Goal: Information Seeking & Learning: Find contact information

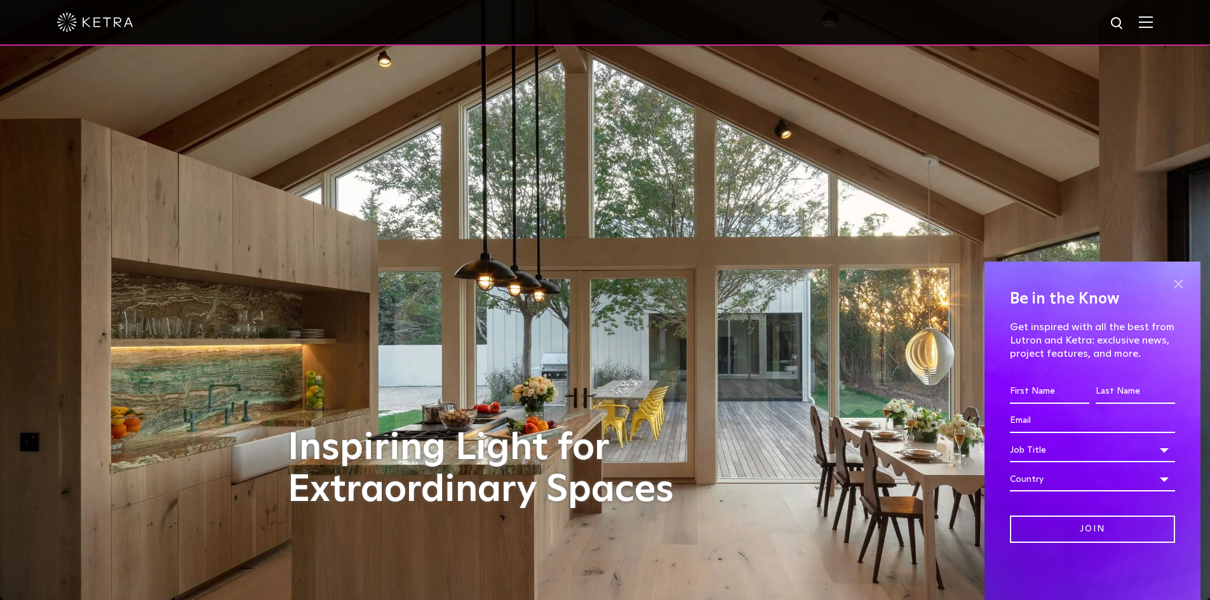
click at [1179, 280] on span at bounding box center [1178, 283] width 19 height 19
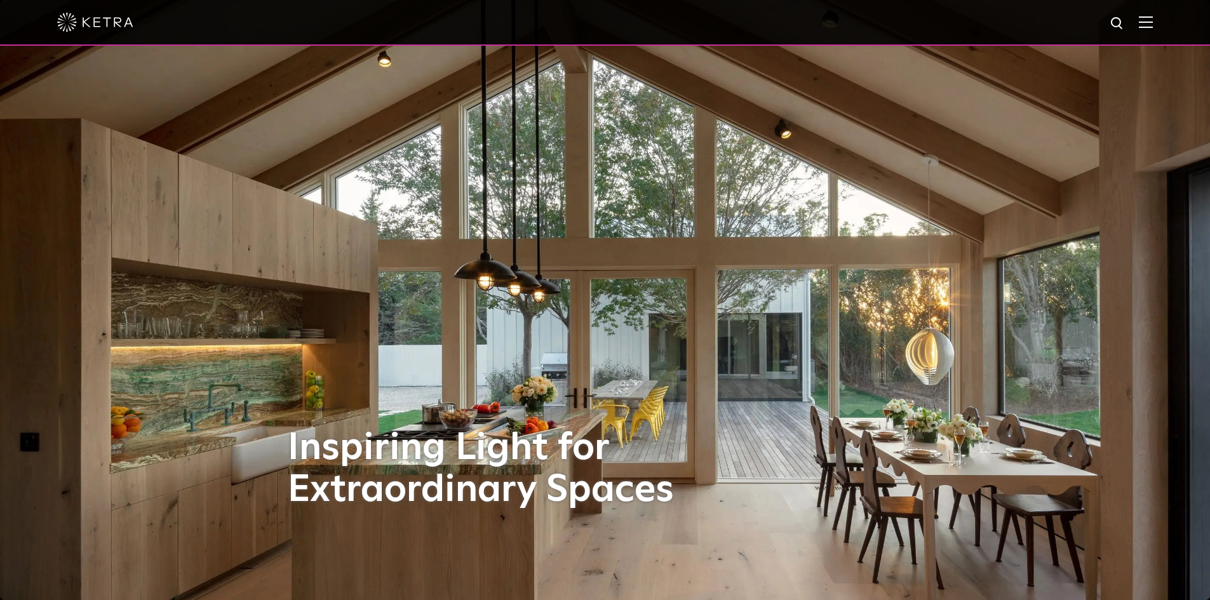
click at [1153, 16] on div at bounding box center [605, 22] width 1096 height 44
click at [1153, 21] on img at bounding box center [1146, 22] width 14 height 12
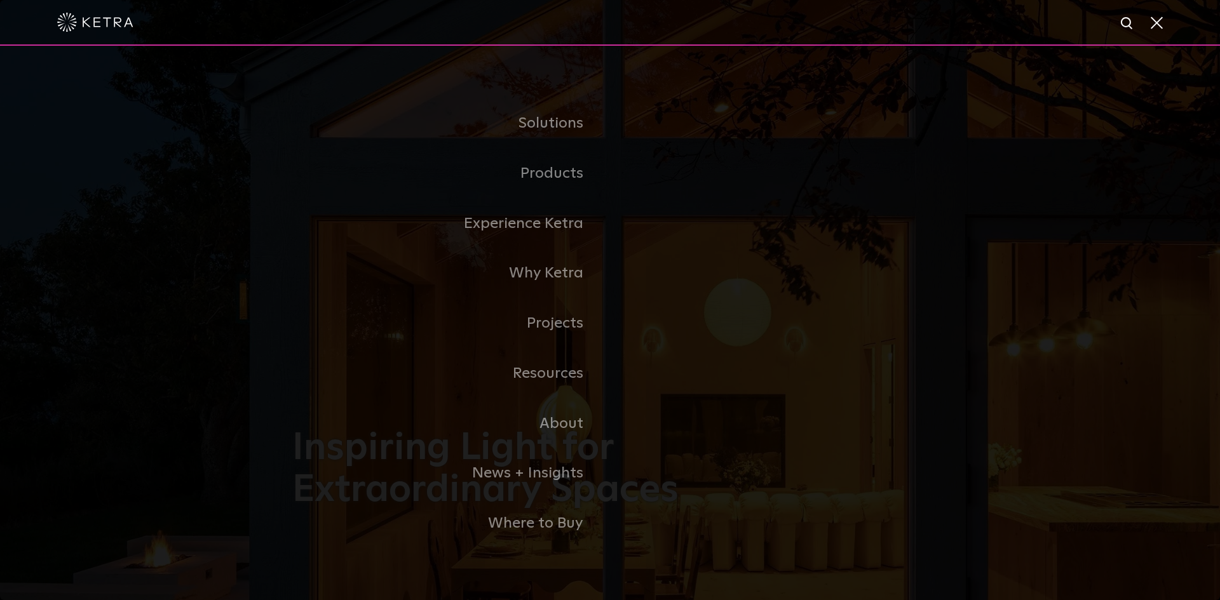
click at [1152, 25] on span at bounding box center [1155, 22] width 14 height 13
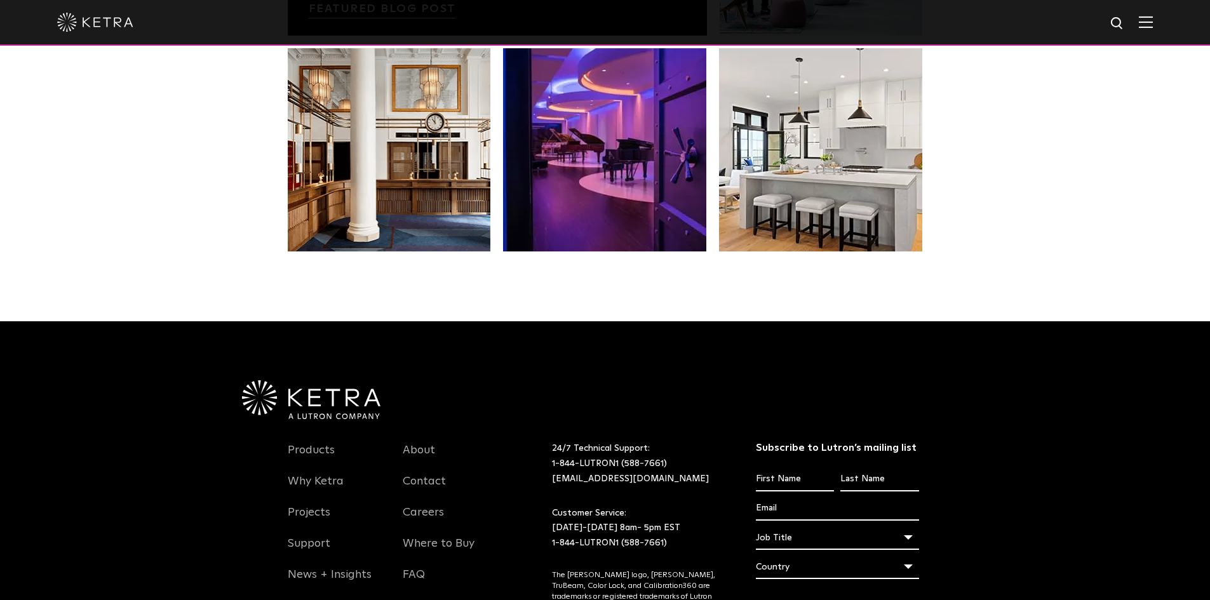
scroll to position [2672, 0]
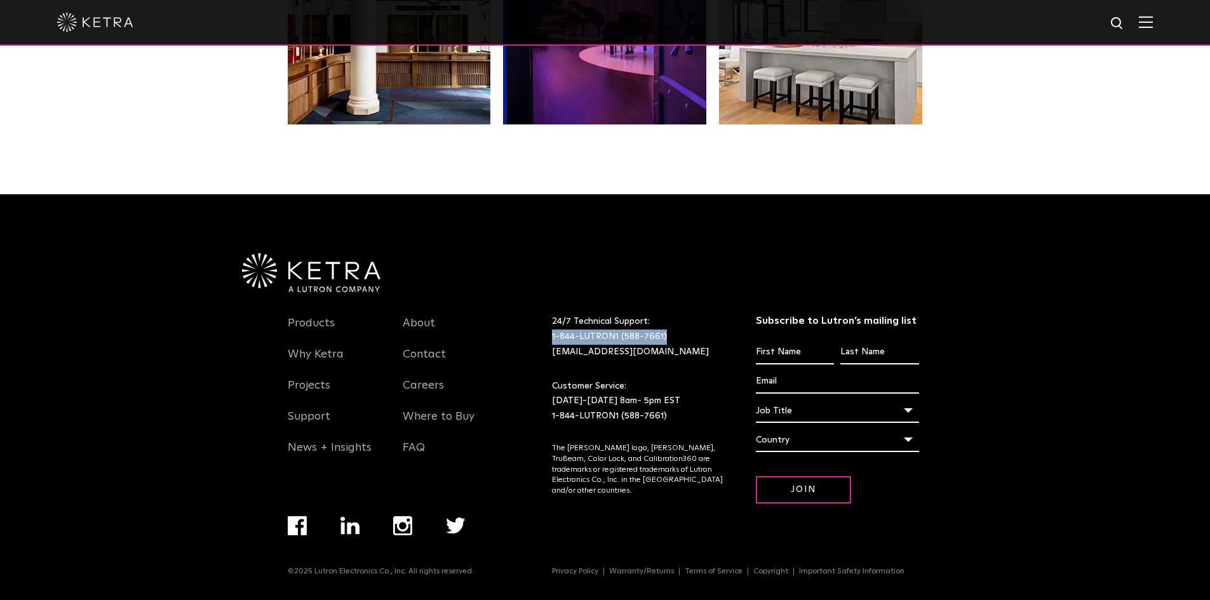
drag, startPoint x: 668, startPoint y: 336, endPoint x: 37, endPoint y: 398, distance: 633.8
click at [532, 337] on div "Products Why Ketra Projects Support News + Insights About Contact Careers Where…" at bounding box center [605, 429] width 635 height 275
copy link "1-844-LUTRON1 (588-7661)"
copy p "[DATE]-[DATE] 8am- 5pm EST"
drag, startPoint x: 677, startPoint y: 396, endPoint x: 4, endPoint y: 433, distance: 674.3
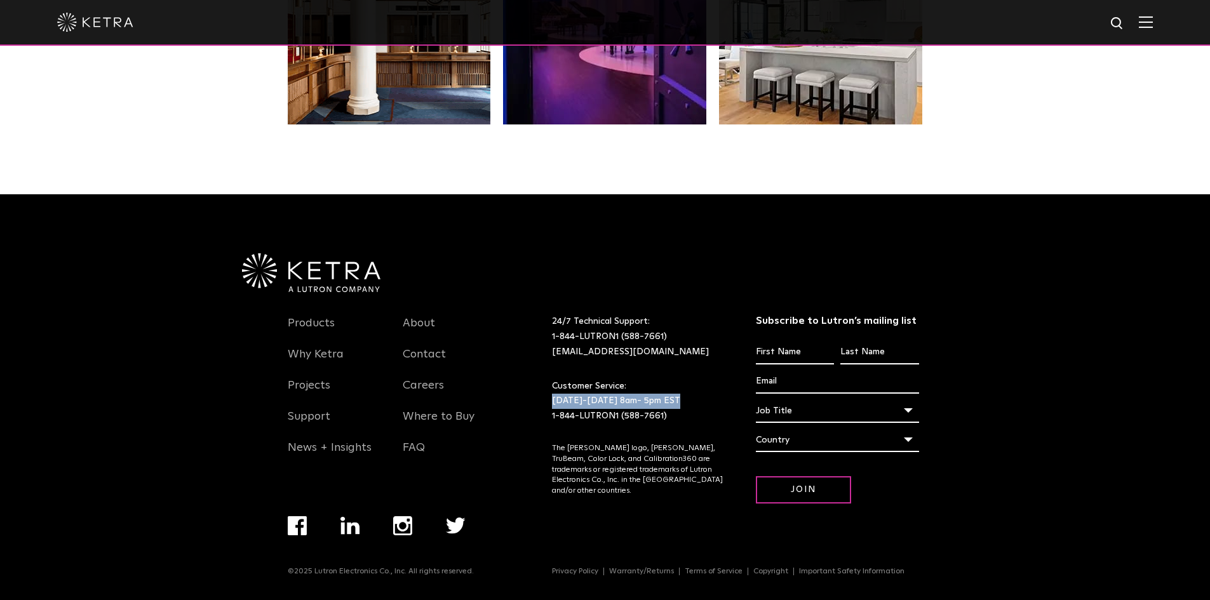
click at [543, 398] on div "Customer Service: Monday-Friday 8am- 5pm EST 1-844-LUTRON1 (588-7661)" at bounding box center [637, 401] width 191 height 45
drag, startPoint x: 671, startPoint y: 332, endPoint x: 570, endPoint y: 340, distance: 101.3
click at [570, 340] on p "24/7 Technical Support: 1-844-LUTRON1 (588-7661) lightingsupport@lutron.com" at bounding box center [638, 336] width 172 height 45
click at [424, 355] on link "Contact" at bounding box center [424, 361] width 43 height 29
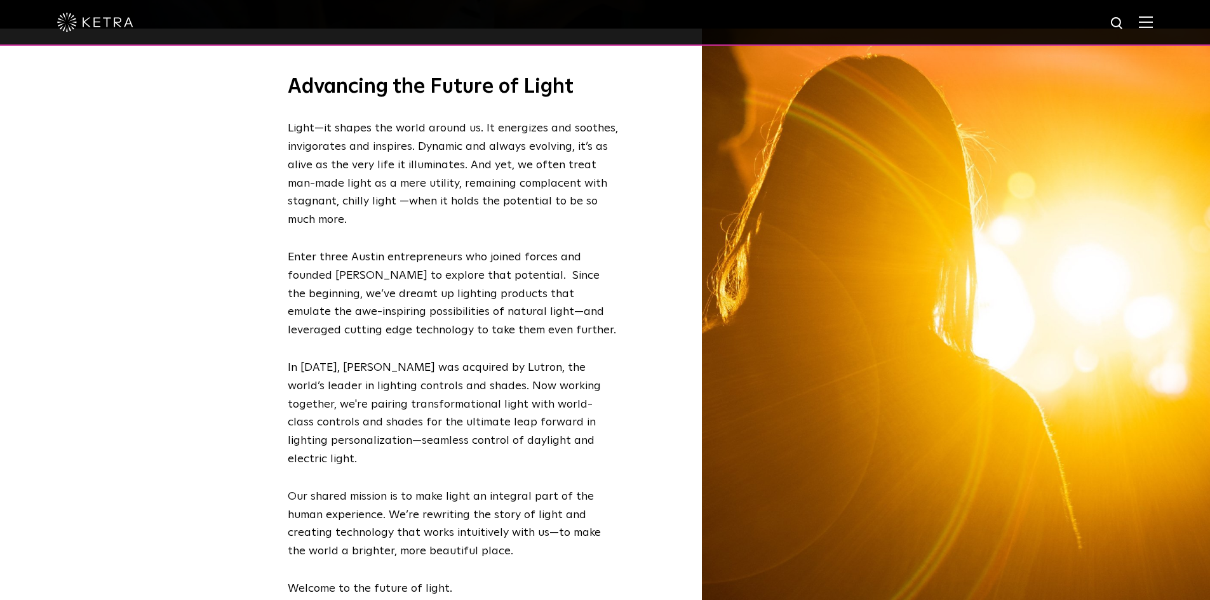
scroll to position [1464, 0]
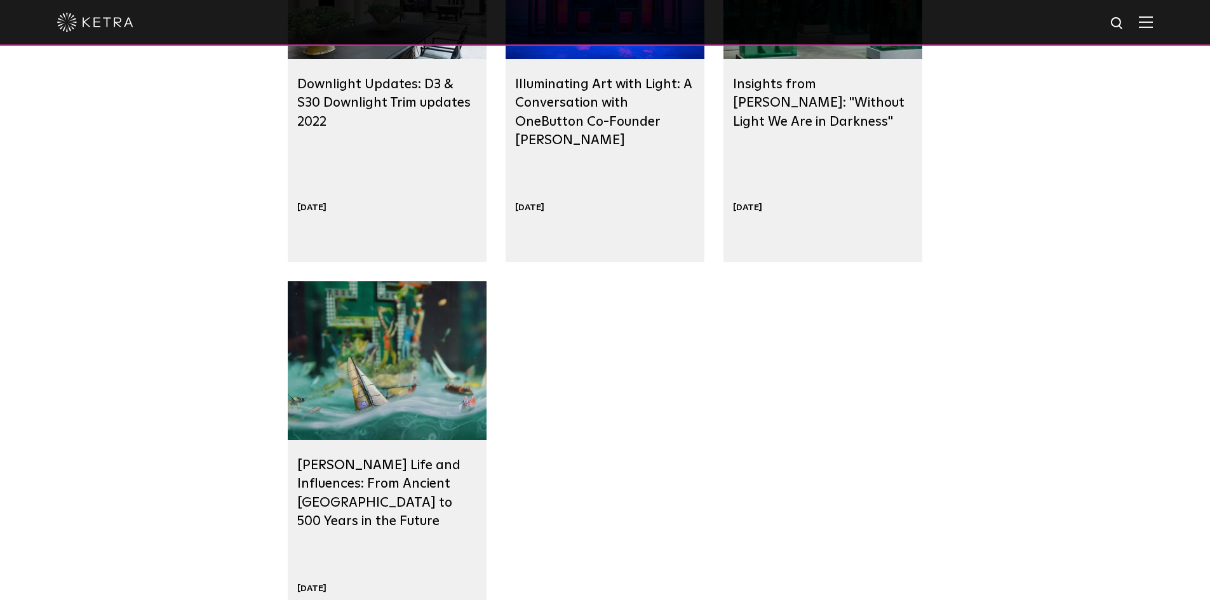
scroll to position [953, 0]
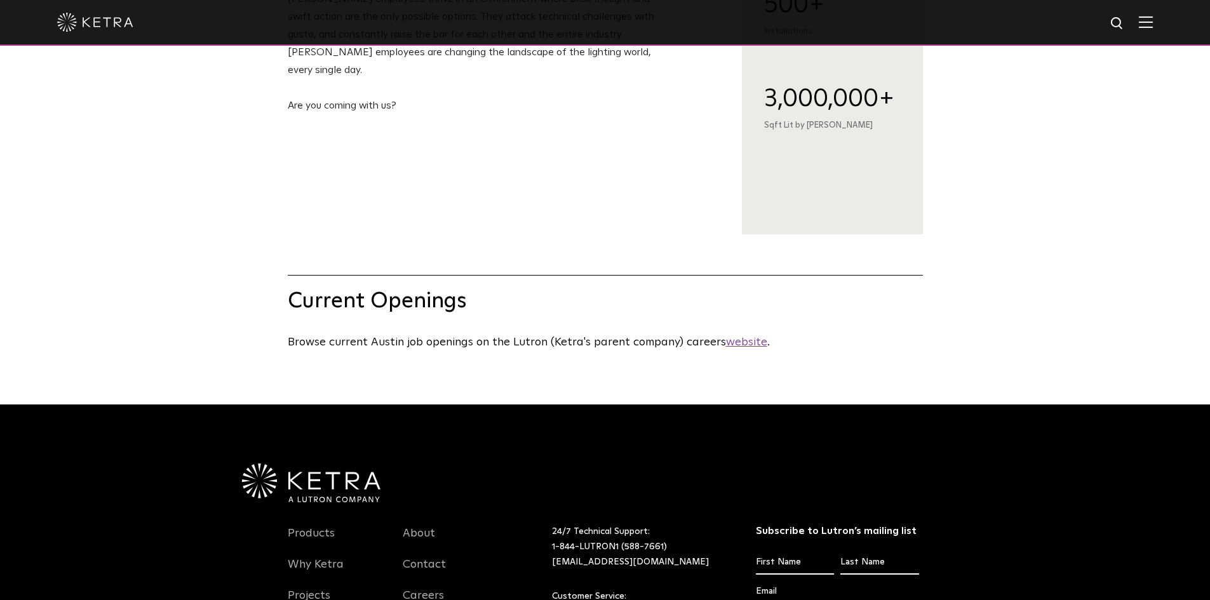
scroll to position [572, 0]
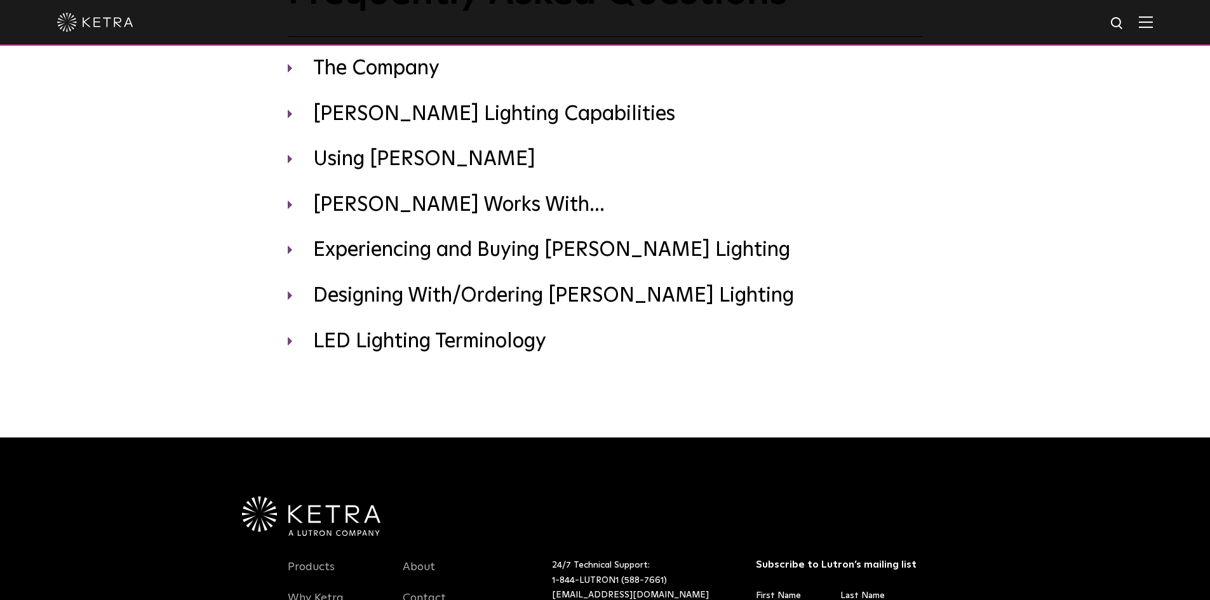
scroll to position [318, 0]
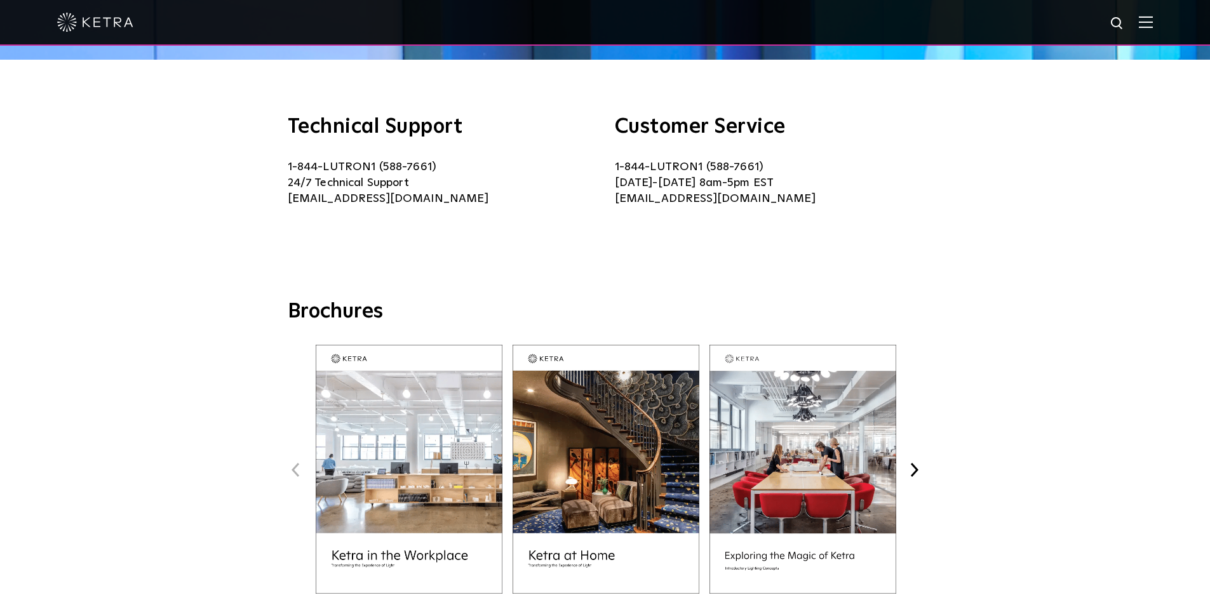
scroll to position [254, 0]
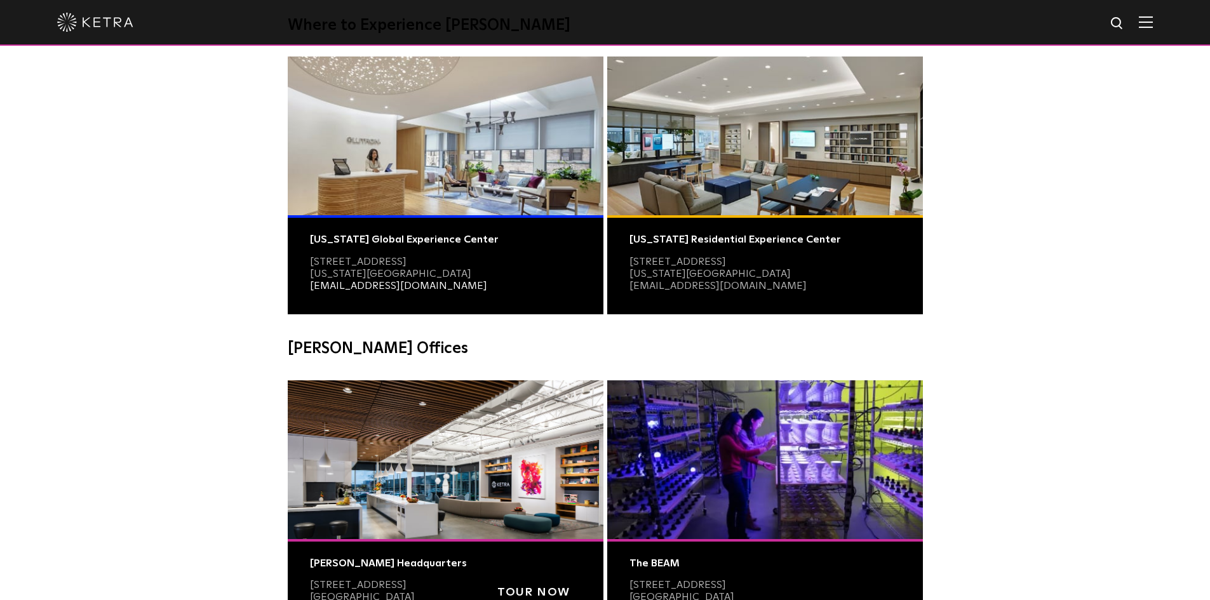
scroll to position [127, 0]
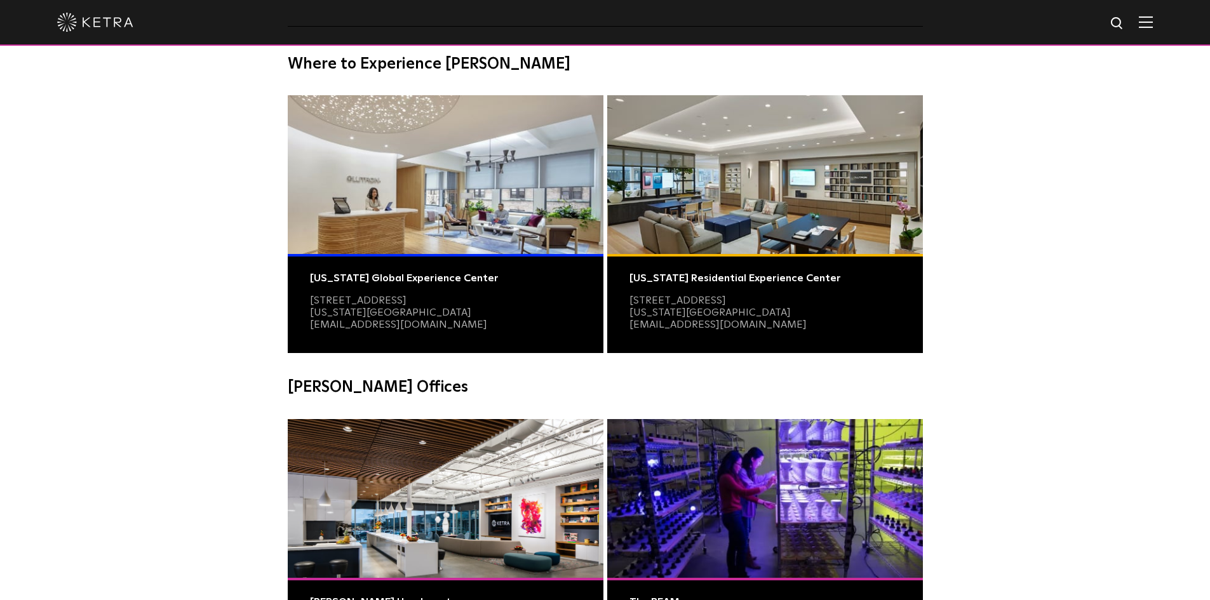
click at [413, 314] on p "[STREET_ADDRESS][US_STATE] [EMAIL_ADDRESS][DOMAIN_NAME]" at bounding box center [398, 313] width 177 height 37
copy link "[EMAIL_ADDRESS][DOMAIN_NAME]"
drag, startPoint x: 355, startPoint y: 325, endPoint x: 51, endPoint y: 340, distance: 304.7
click at [294, 333] on div "[US_STATE] Global Experience Center [STREET_ADDRESS][US_STATE] [EMAIL_ADDRESS][…" at bounding box center [446, 303] width 316 height 99
copy link "nyshowroom@lutron.com"
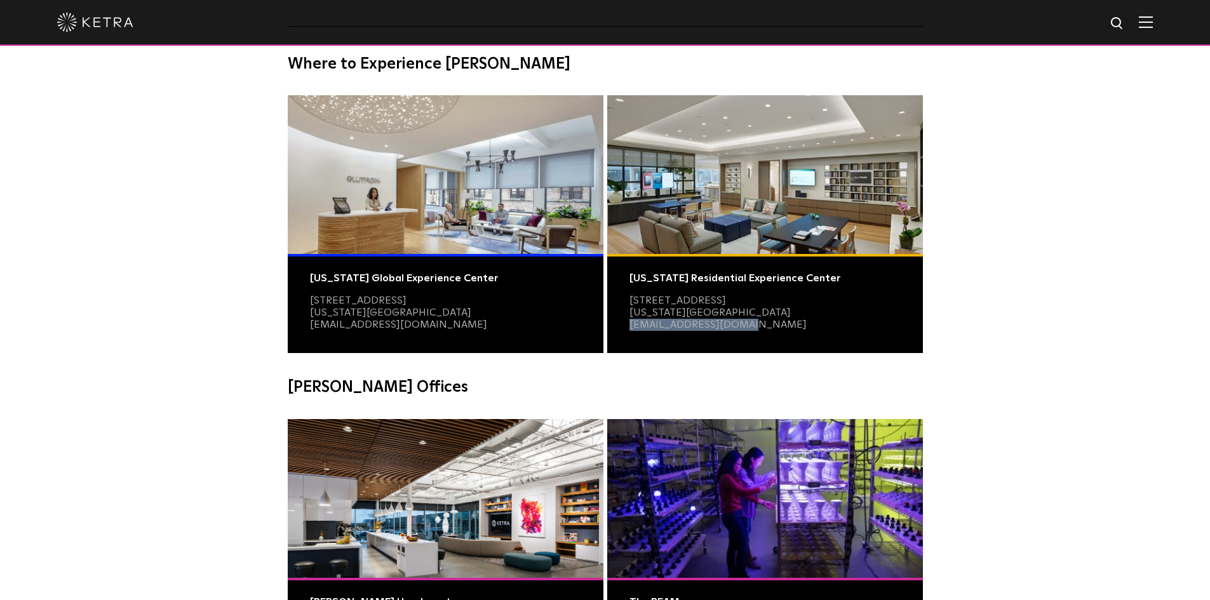
drag, startPoint x: 746, startPoint y: 330, endPoint x: 628, endPoint y: 332, distance: 118.8
click at [628, 332] on div "New York Residential Experience Center 979 Third Avenue Suite 319 New York, NY …" at bounding box center [765, 303] width 316 height 99
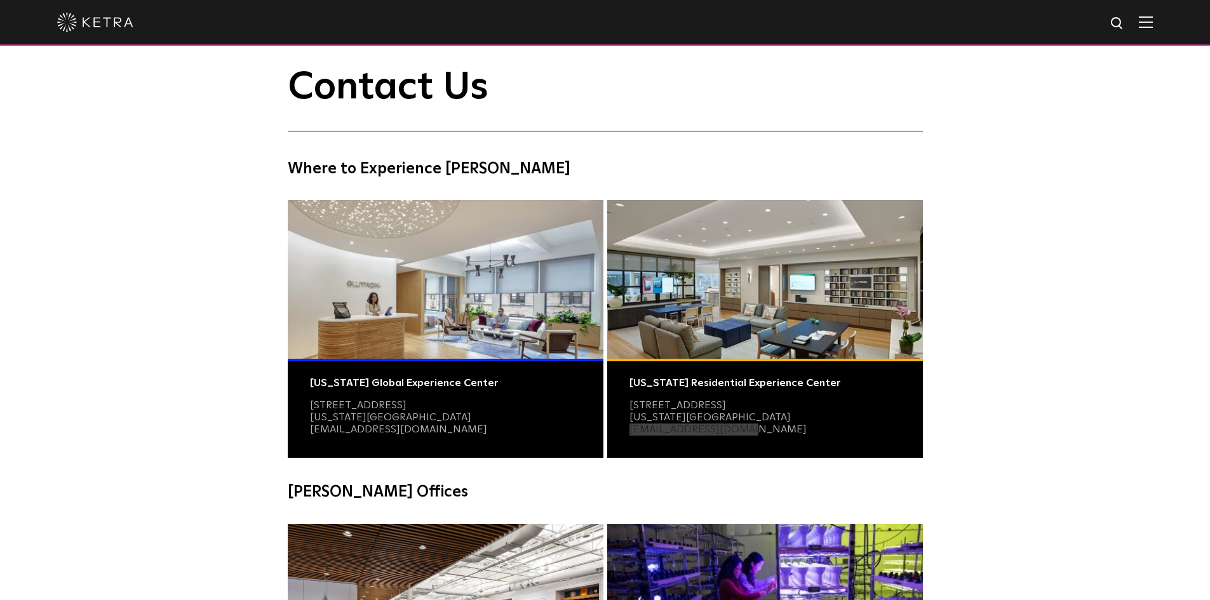
scroll to position [0, 0]
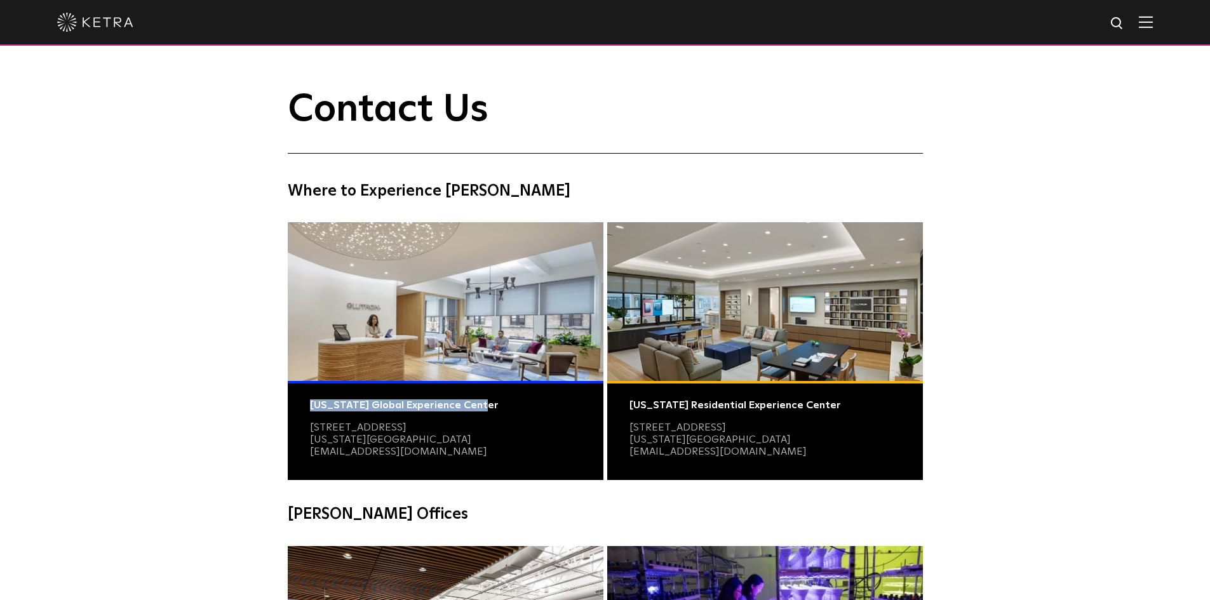
drag, startPoint x: 487, startPoint y: 405, endPoint x: 304, endPoint y: 403, distance: 183.0
click at [304, 403] on div "New York Global Experience Center 3 East 28th Street, 11th Floor New York, NY 1…" at bounding box center [446, 430] width 316 height 99
copy div "New York Global Experience Center"
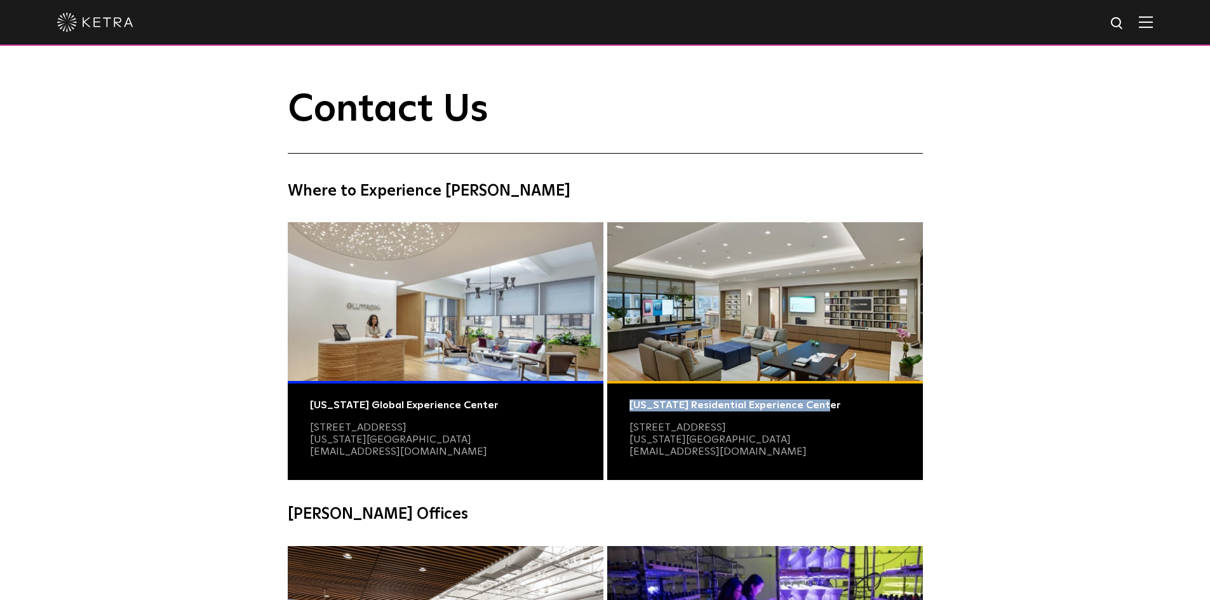
drag, startPoint x: 773, startPoint y: 406, endPoint x: 13, endPoint y: 368, distance: 760.7
click at [626, 407] on div "New York Residential Experience Center 979 Third Avenue Suite 319 New York, NY …" at bounding box center [765, 430] width 316 height 99
copy div "New York Residential Experience Center"
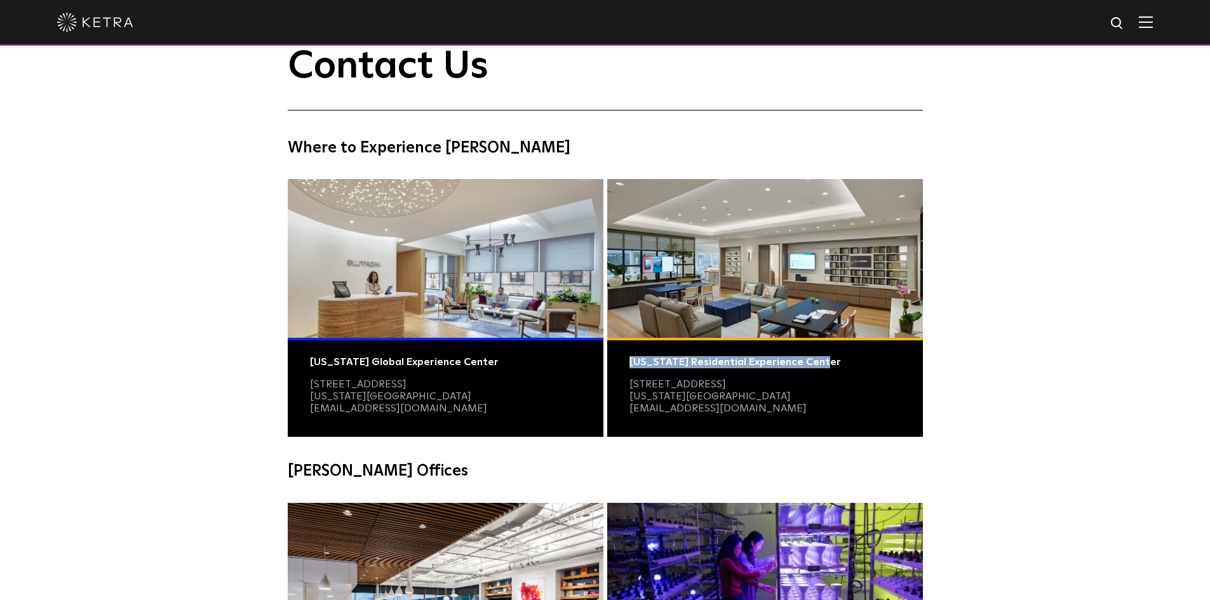
scroll to position [254, 0]
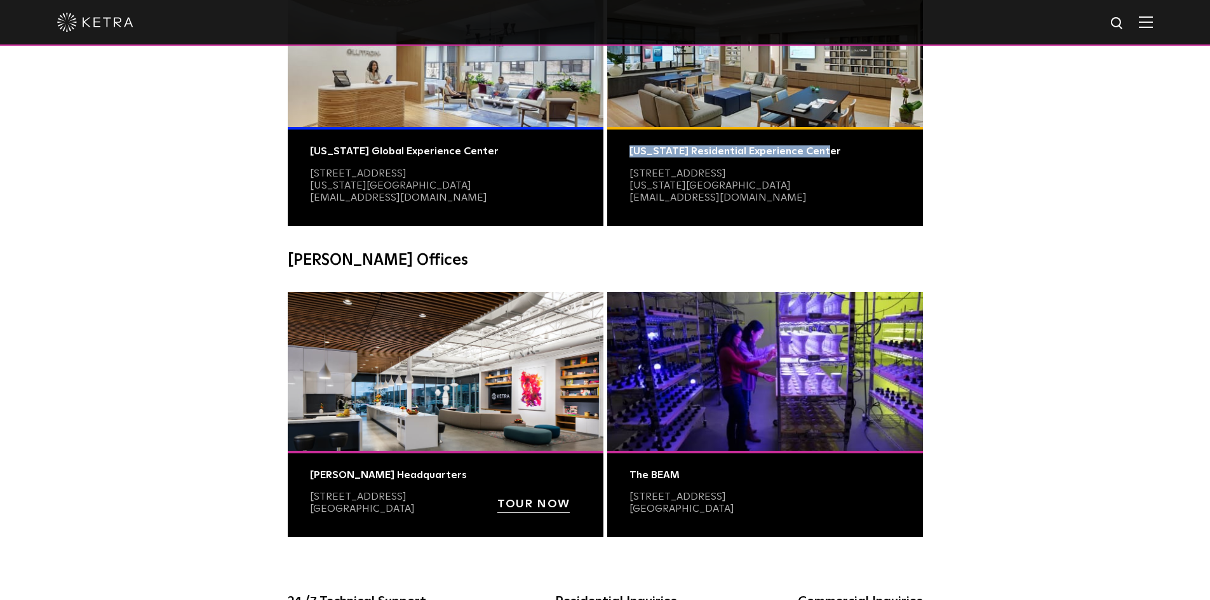
copy link "2301-B East Riverside Drive"
drag, startPoint x: 438, startPoint y: 498, endPoint x: 307, endPoint y: 494, distance: 130.9
click at [307, 494] on div "Ketra Headquarters 2301-B East Riverside Drive Austin, TX 78741 TOUR NOW" at bounding box center [446, 494] width 316 height 87
drag, startPoint x: 388, startPoint y: 511, endPoint x: 183, endPoint y: 487, distance: 206.7
click at [356, 511] on p "2301-B East Riverside Drive Austin, TX 78741" at bounding box center [399, 503] width 179 height 24
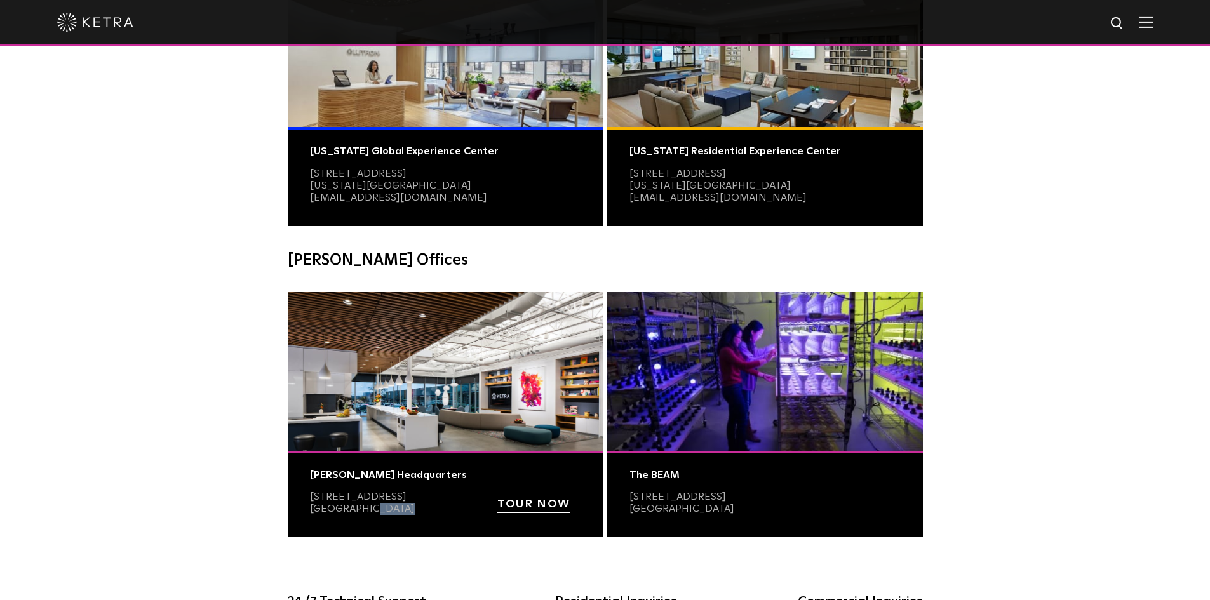
copy link "78741"
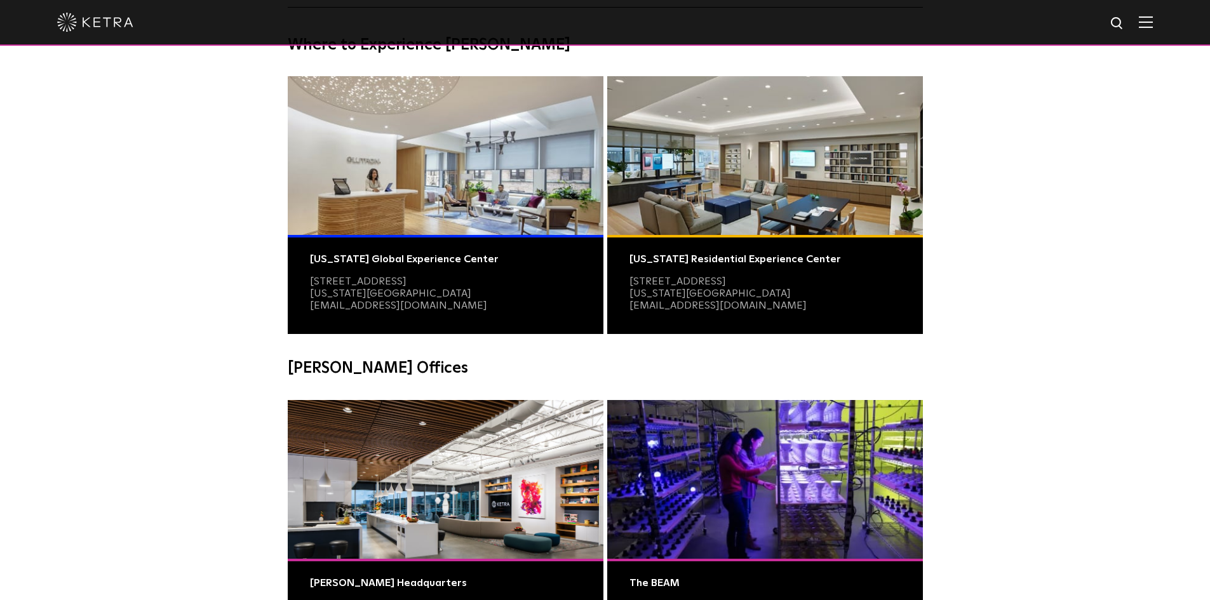
scroll to position [127, 0]
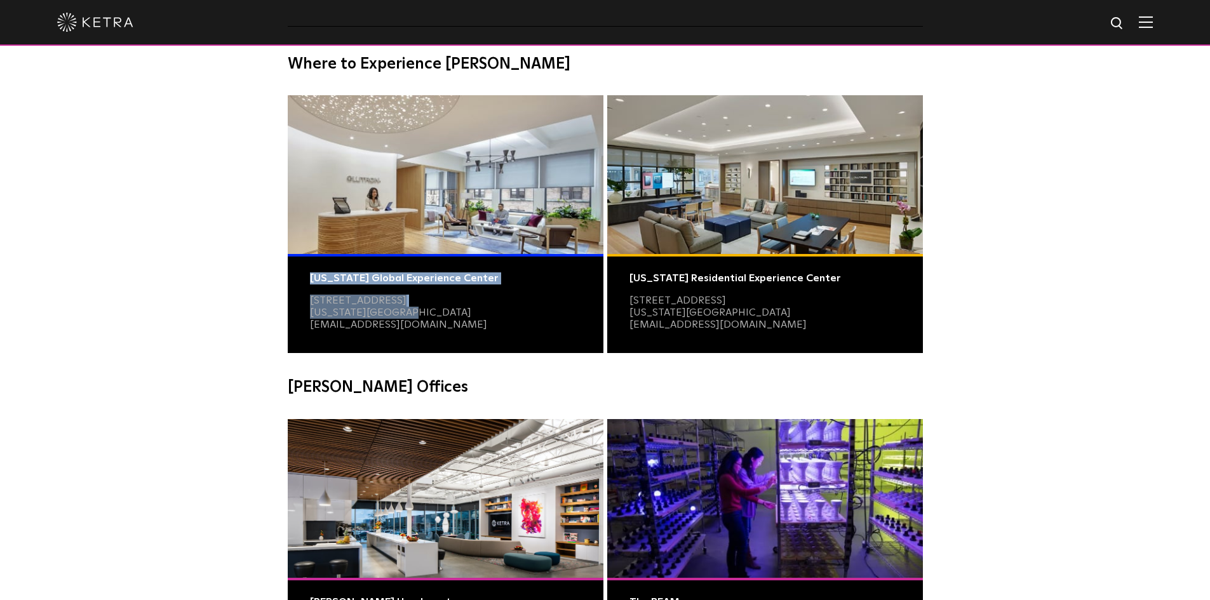
copy div "New York Global Experience Center 3 East 28th Street, 11th Floor New York, NY 1…"
drag, startPoint x: 405, startPoint y: 311, endPoint x: 50, endPoint y: 323, distance: 355.9
click at [296, 278] on div "New York Global Experience Center 3 East 28th Street, 11th Floor New York, NY 1…" at bounding box center [446, 303] width 316 height 99
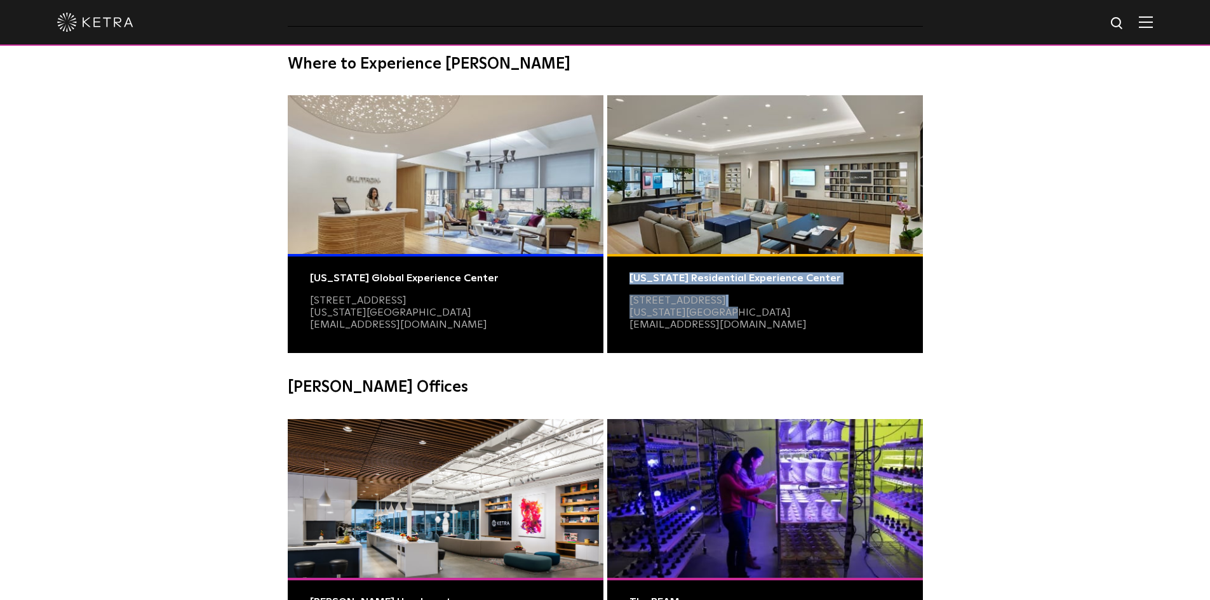
copy div "New York Residential Experience Center 979 Third Avenue Suite 319 New York, NY …"
drag, startPoint x: 724, startPoint y: 310, endPoint x: 589, endPoint y: 277, distance: 138.7
click at [619, 276] on div "New York Residential Experience Center 979 Third Avenue Suite 319 New York, NY …" at bounding box center [765, 303] width 316 height 99
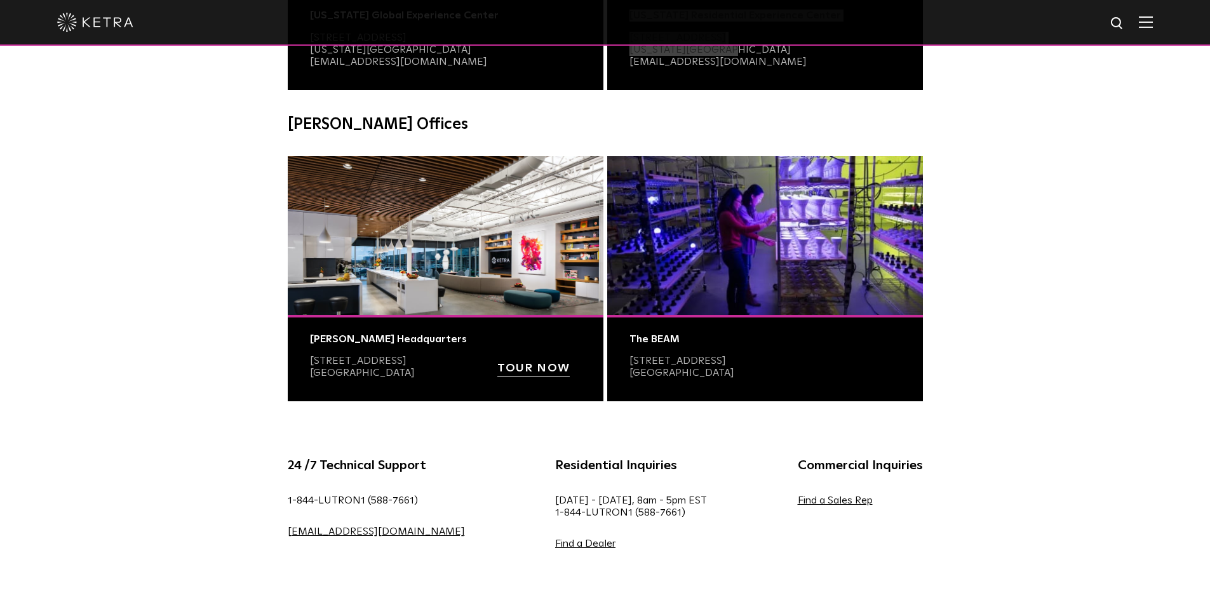
scroll to position [254, 0]
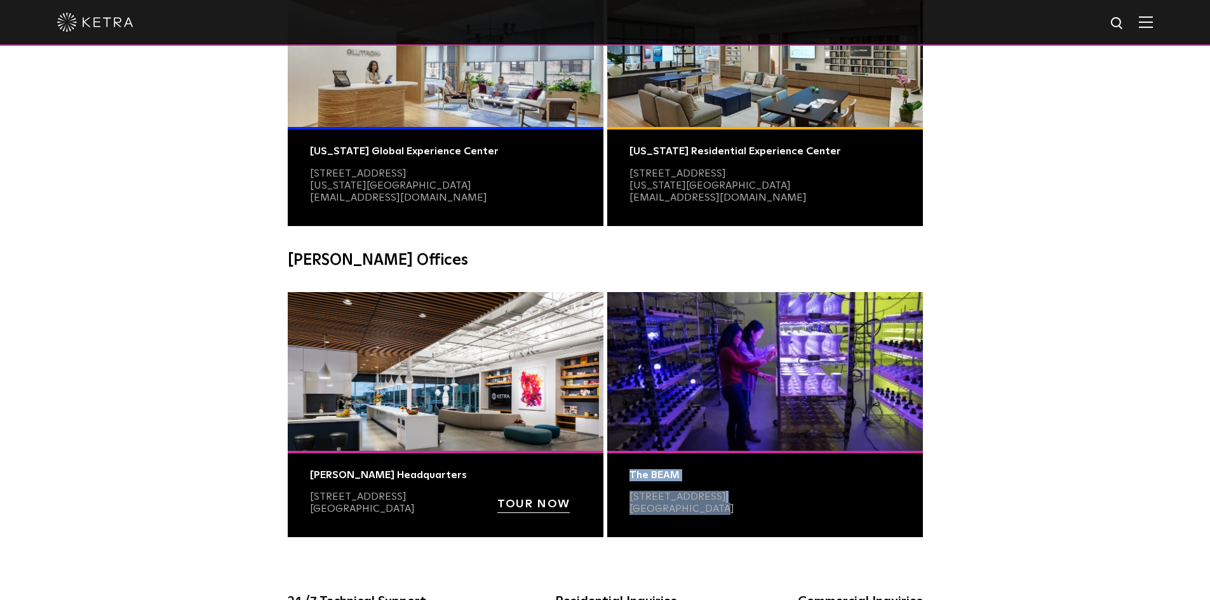
copy div "The BEAM 6231 East Stassney Lane, Bldg 13, Ste 400 Austin, TX 78744"
drag, startPoint x: 670, startPoint y: 501, endPoint x: 622, endPoint y: 478, distance: 53.1
click at [622, 478] on div "The BEAM 6231 East Stassney Lane, Bldg 13, Ste 400 Austin, TX 78744" at bounding box center [765, 494] width 316 height 87
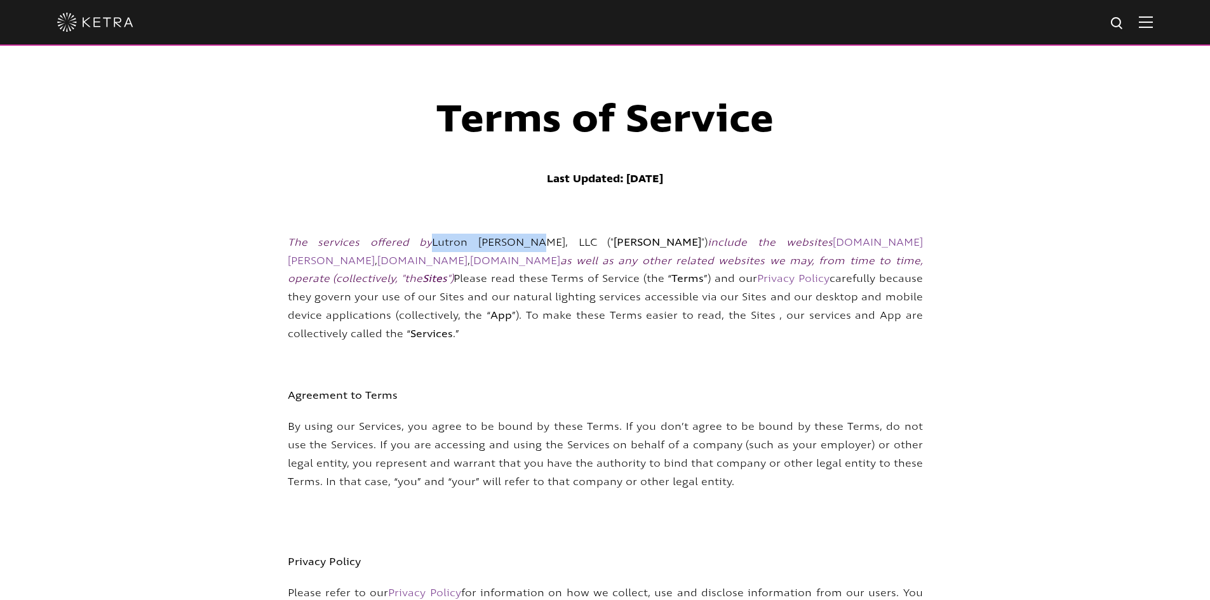
drag, startPoint x: 434, startPoint y: 241, endPoint x: 535, endPoint y: 243, distance: 101.7
click at [535, 243] on span "Lutron [PERSON_NAME], LLC (" [PERSON_NAME] ")" at bounding box center [570, 243] width 276 height 14
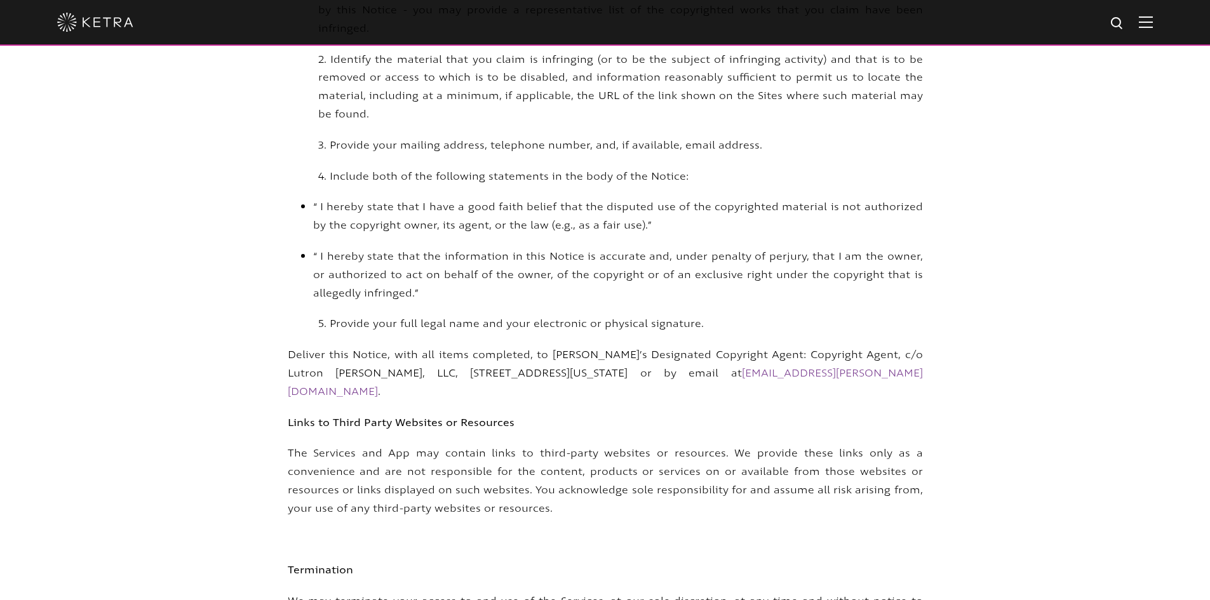
drag, startPoint x: 314, startPoint y: 304, endPoint x: 642, endPoint y: 299, distance: 327.2
click at [642, 348] on span "Deliver this Notice, with all items completed, to [PERSON_NAME]’s Designated Co…" at bounding box center [605, 373] width 635 height 51
copy span "[STREET_ADDRESS][US_STATE]"
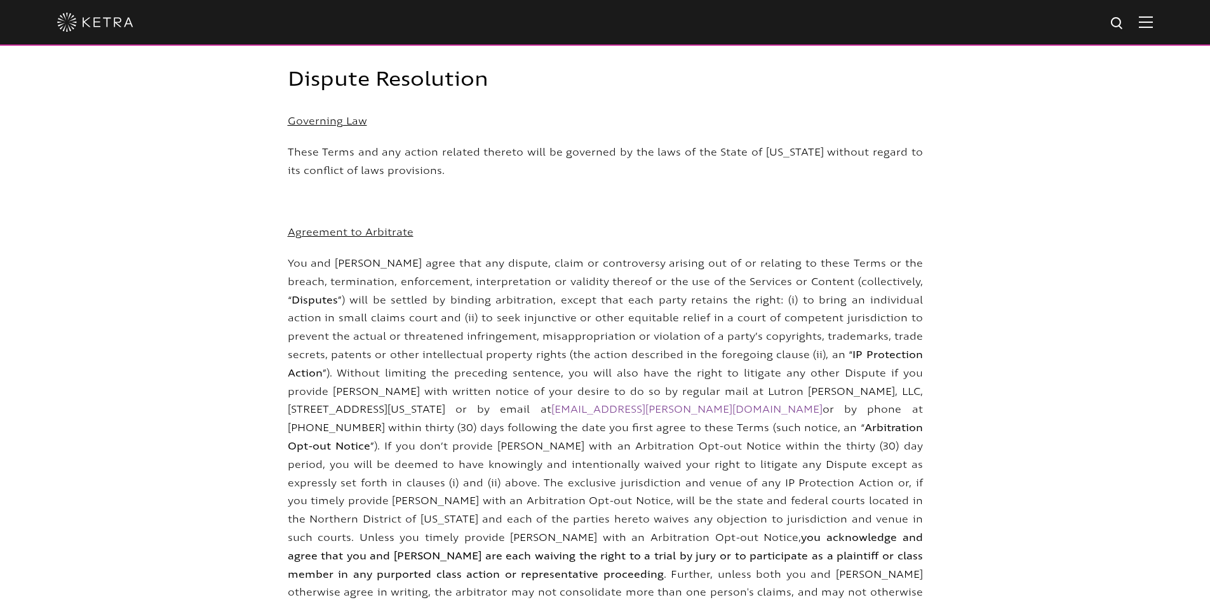
scroll to position [8154, 0]
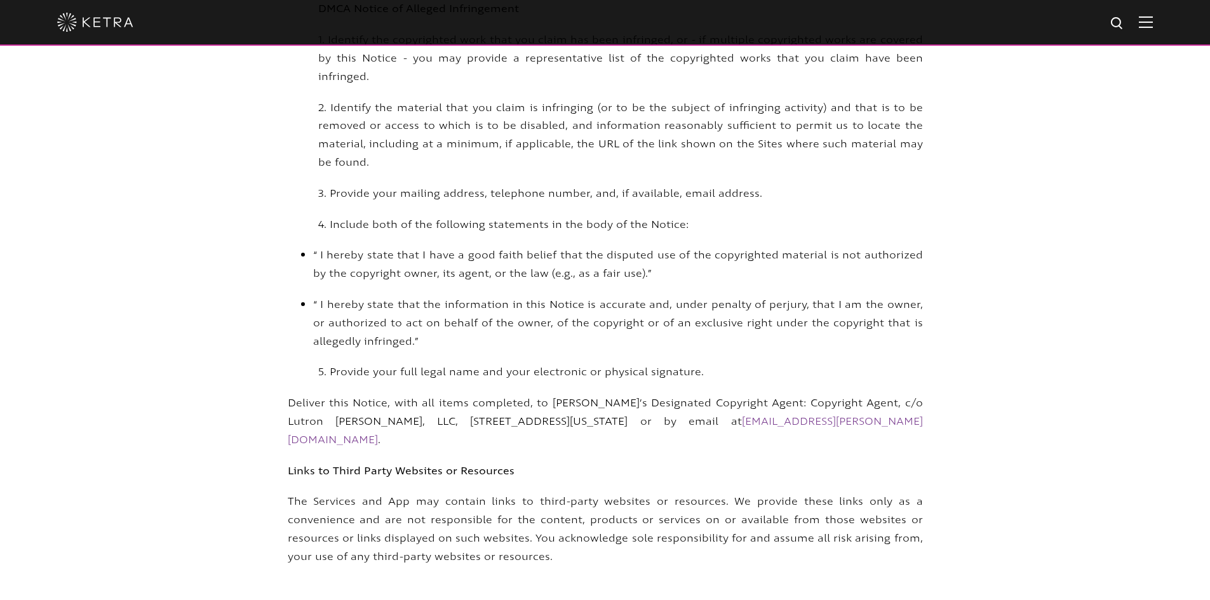
scroll to position [4571, 0]
